Goal: Task Accomplishment & Management: Complete application form

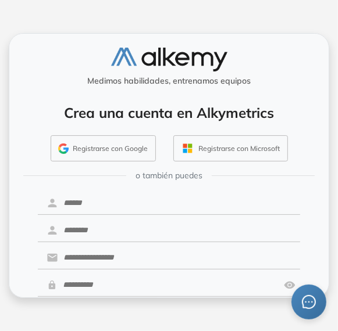
scroll to position [58, 0]
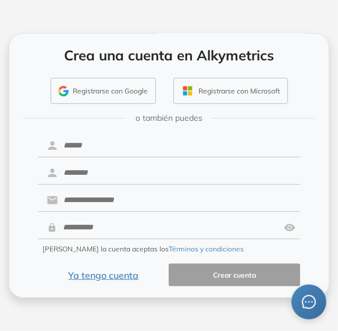
click at [91, 271] on button "Ya tengo cuenta" at bounding box center [103, 275] width 131 height 23
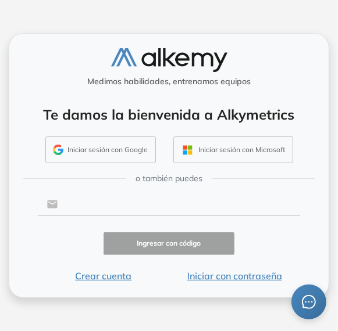
click at [86, 203] on input "text" at bounding box center [179, 204] width 242 height 22
type input "**********"
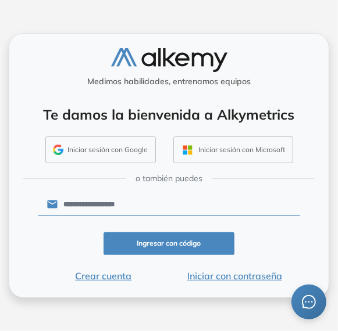
click at [218, 279] on button "Iniciar con contraseña" at bounding box center [233, 276] width 131 height 14
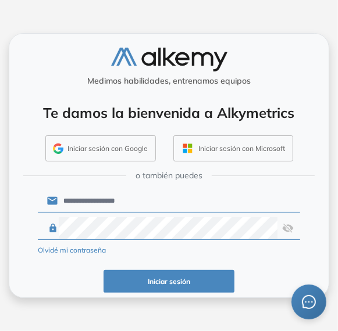
click at [286, 228] on img at bounding box center [288, 228] width 12 height 22
click at [185, 276] on button "Iniciar sesión" at bounding box center [168, 281] width 131 height 23
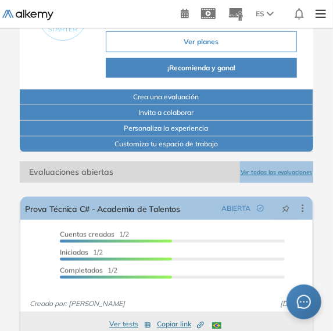
scroll to position [203, 0]
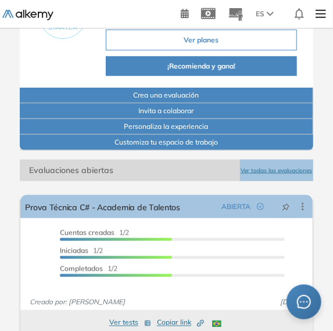
click at [260, 166] on button "Ver todas las evaluaciones" at bounding box center [276, 170] width 73 height 21
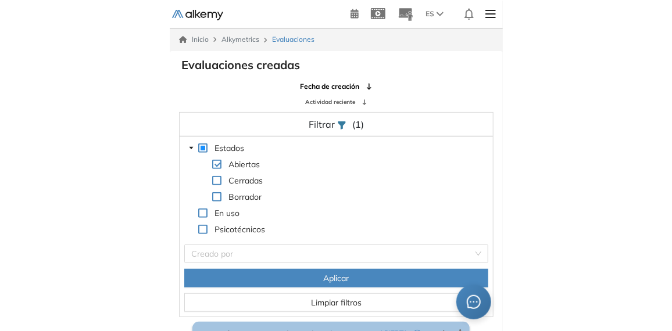
scroll to position [27, 0]
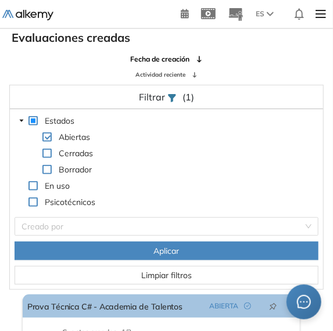
click at [305, 324] on div "El proctoring será activado ¡Importante!: Los usuarios que ya realizaron la eva…" at bounding box center [167, 304] width 332 height 501
click at [171, 276] on span "Limpiar filtros" at bounding box center [166, 275] width 51 height 13
click at [176, 92] on div "Filtrar (1)" at bounding box center [166, 97] width 313 height 24
click at [197, 57] on icon at bounding box center [199, 59] width 7 height 7
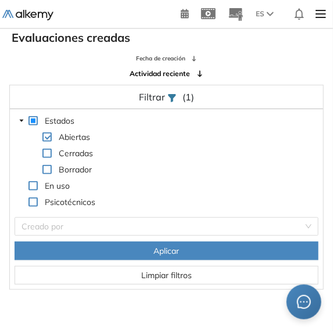
click at [197, 56] on icon at bounding box center [194, 59] width 6 height 6
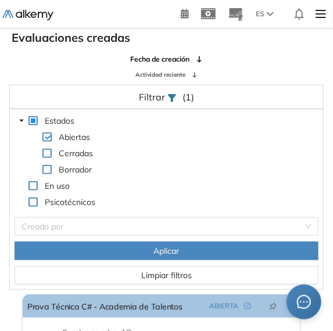
click at [195, 74] on icon at bounding box center [195, 75] width 6 height 6
click at [159, 55] on span "Fecha de creación" at bounding box center [160, 58] width 49 height 9
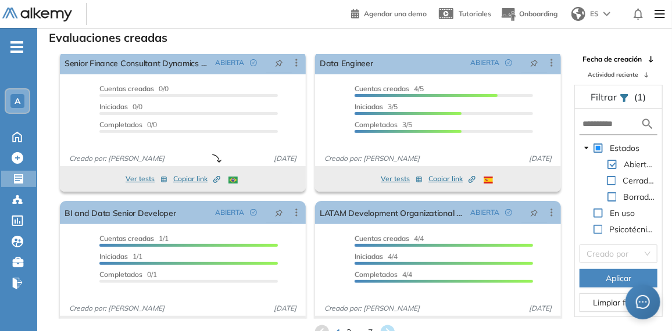
scroll to position [184, 0]
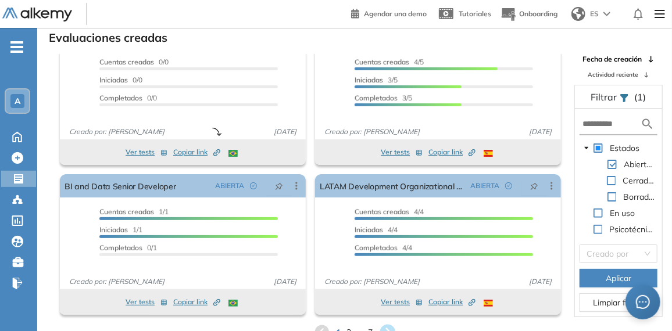
click at [337, 327] on icon at bounding box center [387, 333] width 16 height 16
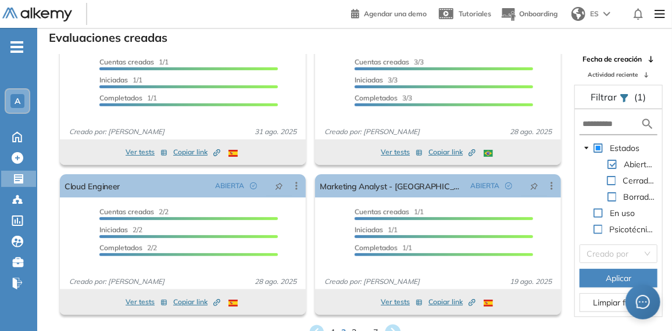
click at [337, 324] on icon at bounding box center [392, 332] width 19 height 19
click at [337, 329] on icon at bounding box center [401, 333] width 16 height 16
click at [337, 327] on icon at bounding box center [401, 333] width 16 height 16
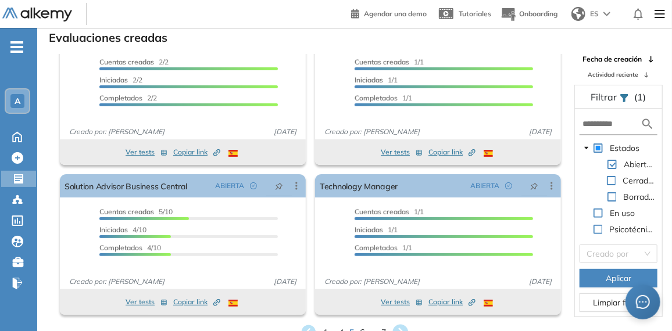
click at [337, 330] on icon at bounding box center [401, 333] width 16 height 16
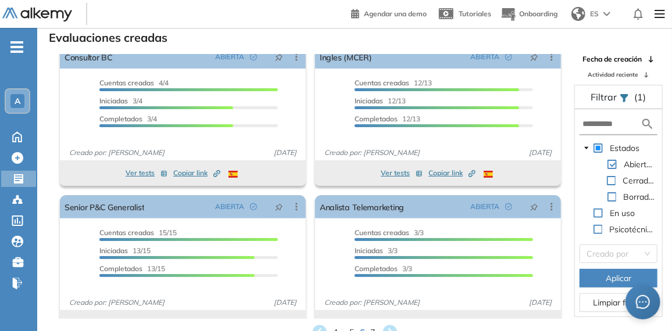
scroll to position [0, 0]
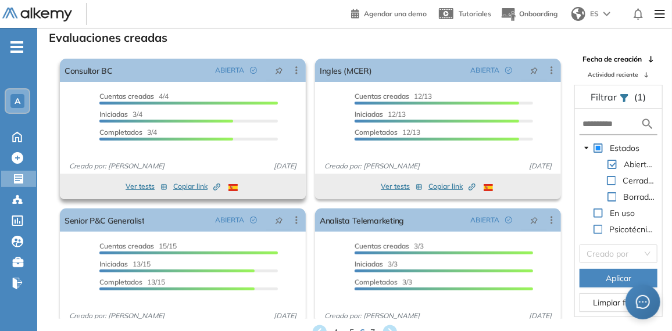
click at [143, 182] on button "Ver tests" at bounding box center [146, 187] width 42 height 14
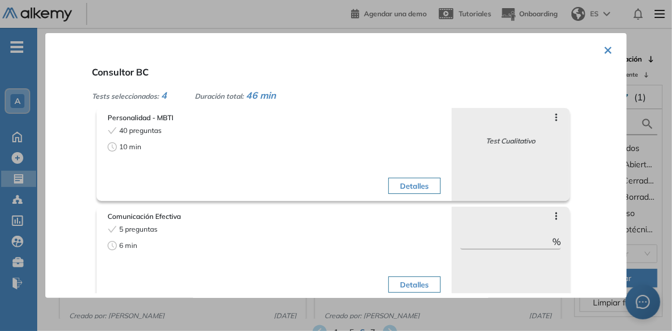
click at [337, 52] on button "×" at bounding box center [607, 49] width 9 height 23
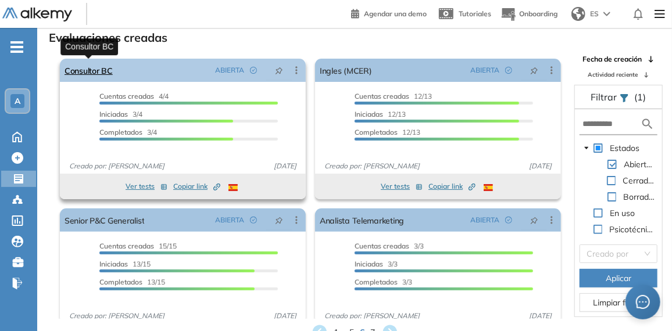
click at [84, 67] on link "Consultor BC" at bounding box center [88, 70] width 48 height 23
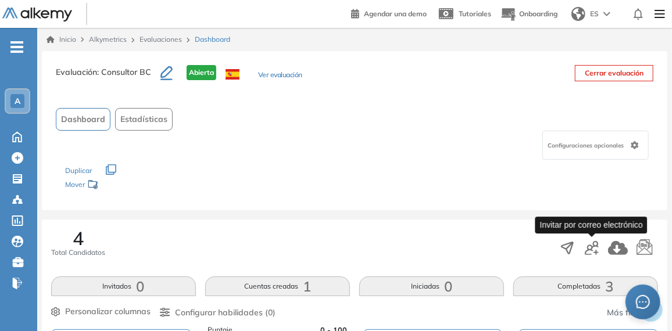
click at [337, 248] on icon "button" at bounding box center [591, 248] width 14 height 14
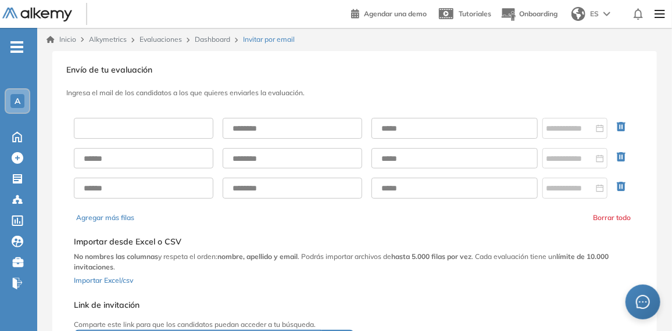
click at [121, 125] on input "text" at bounding box center [143, 128] width 139 height 21
